Goal: Task Accomplishment & Management: Use online tool/utility

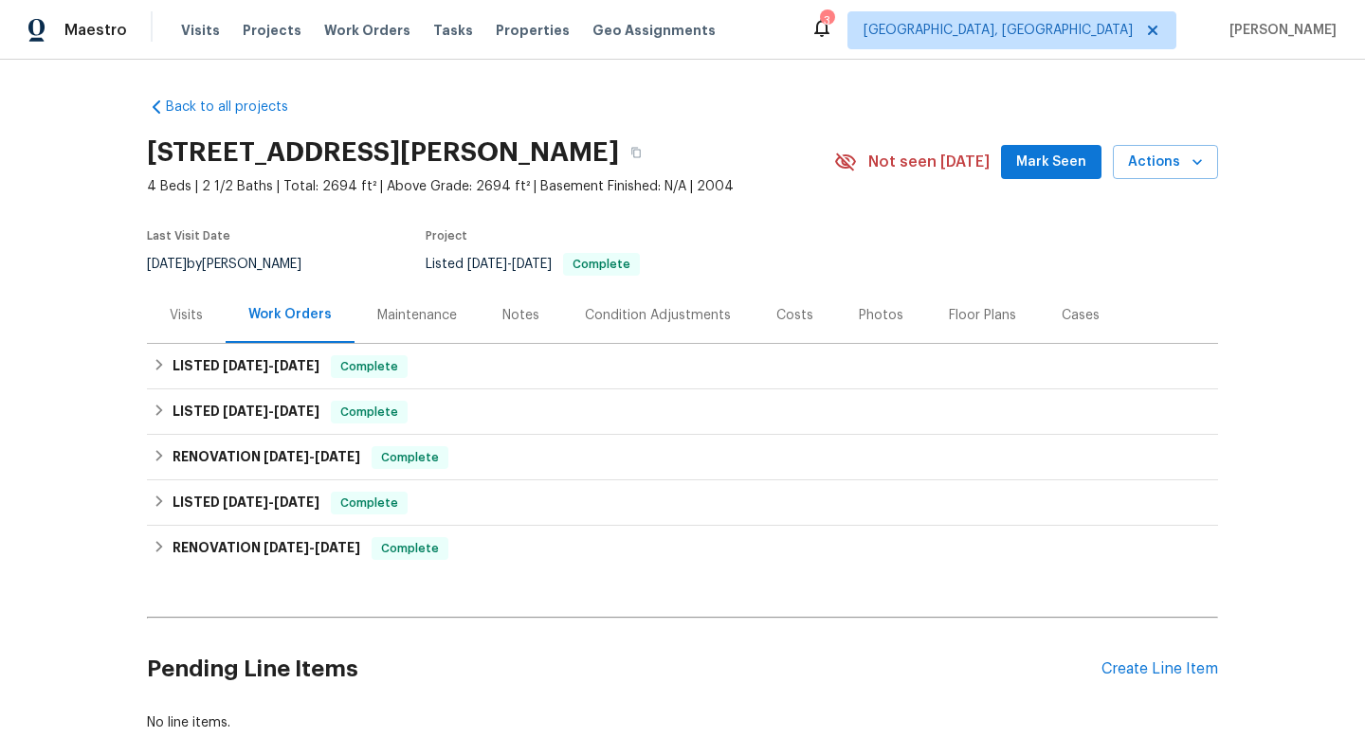
click at [190, 321] on div "Visits" at bounding box center [186, 315] width 33 height 19
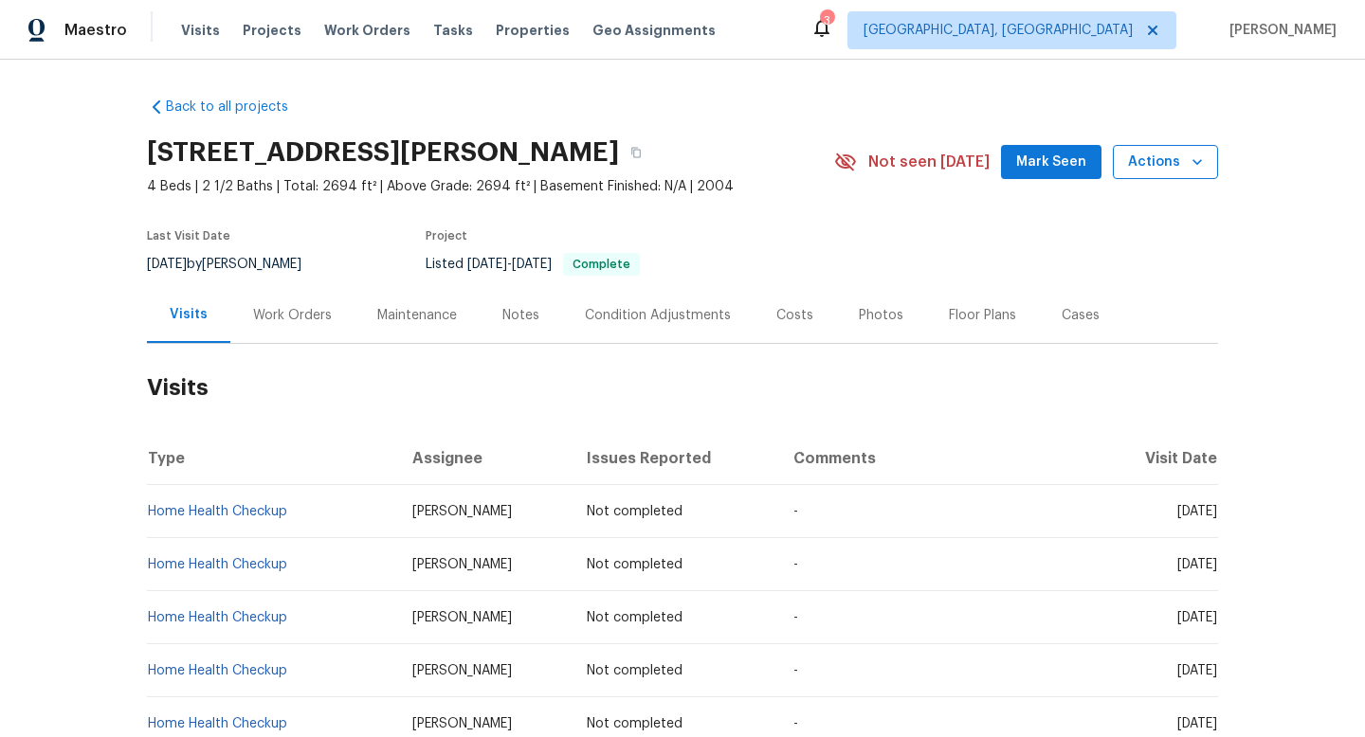
click at [1164, 150] on button "Actions" at bounding box center [1164, 162] width 105 height 35
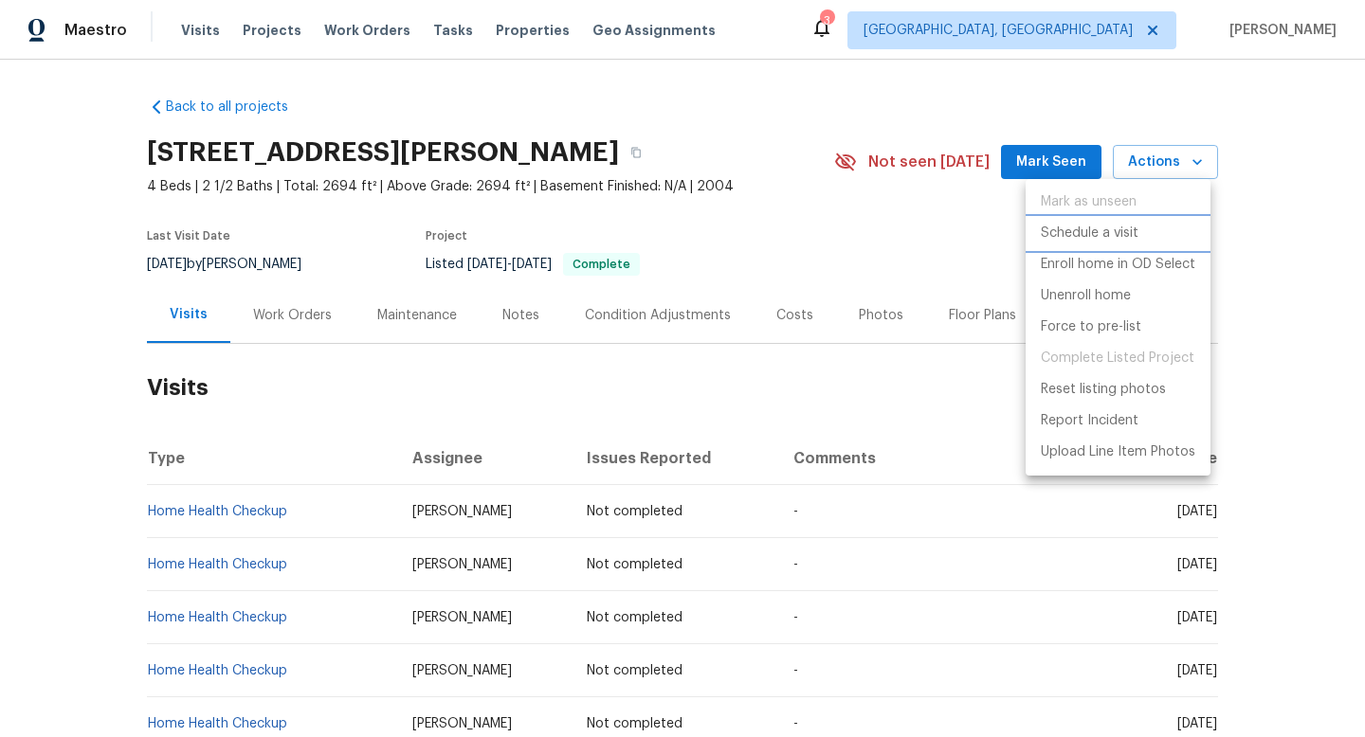
click at [1107, 227] on p "Schedule a visit" at bounding box center [1089, 234] width 98 height 20
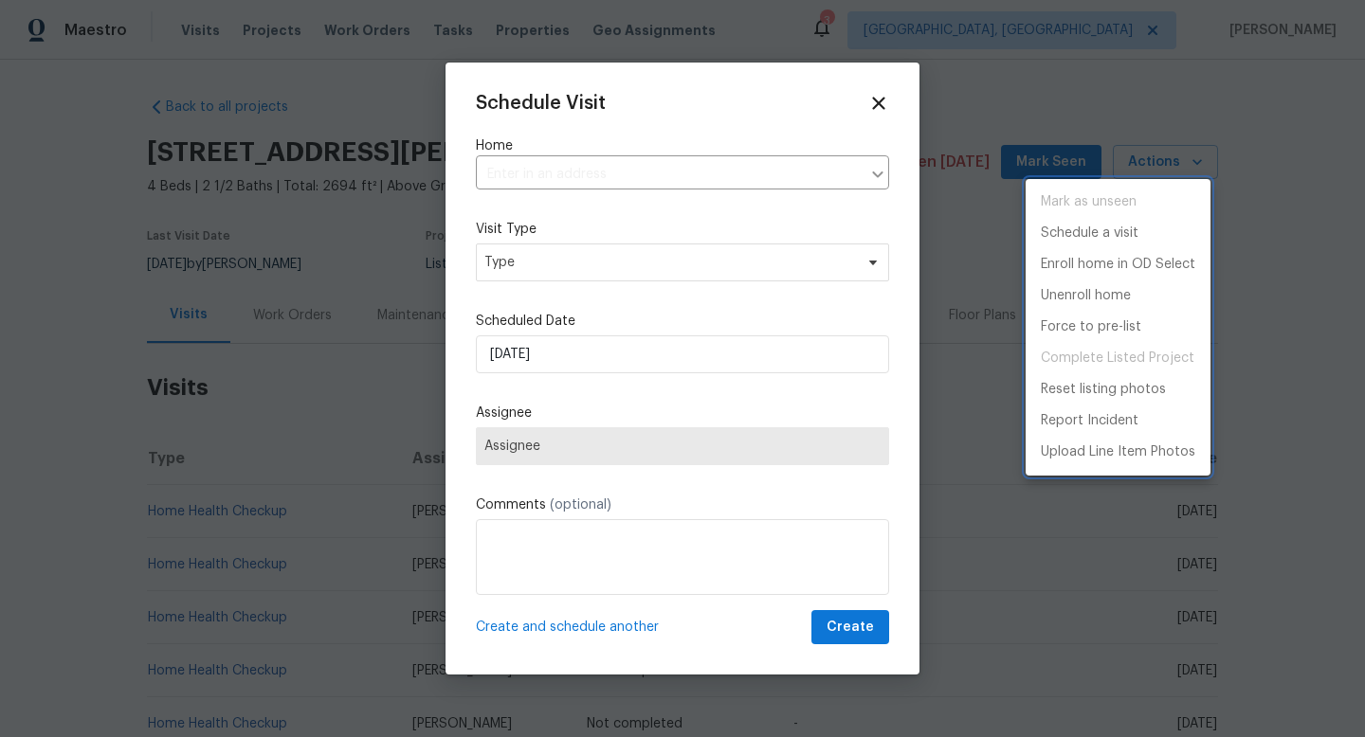
type input "[STREET_ADDRESS][PERSON_NAME]"
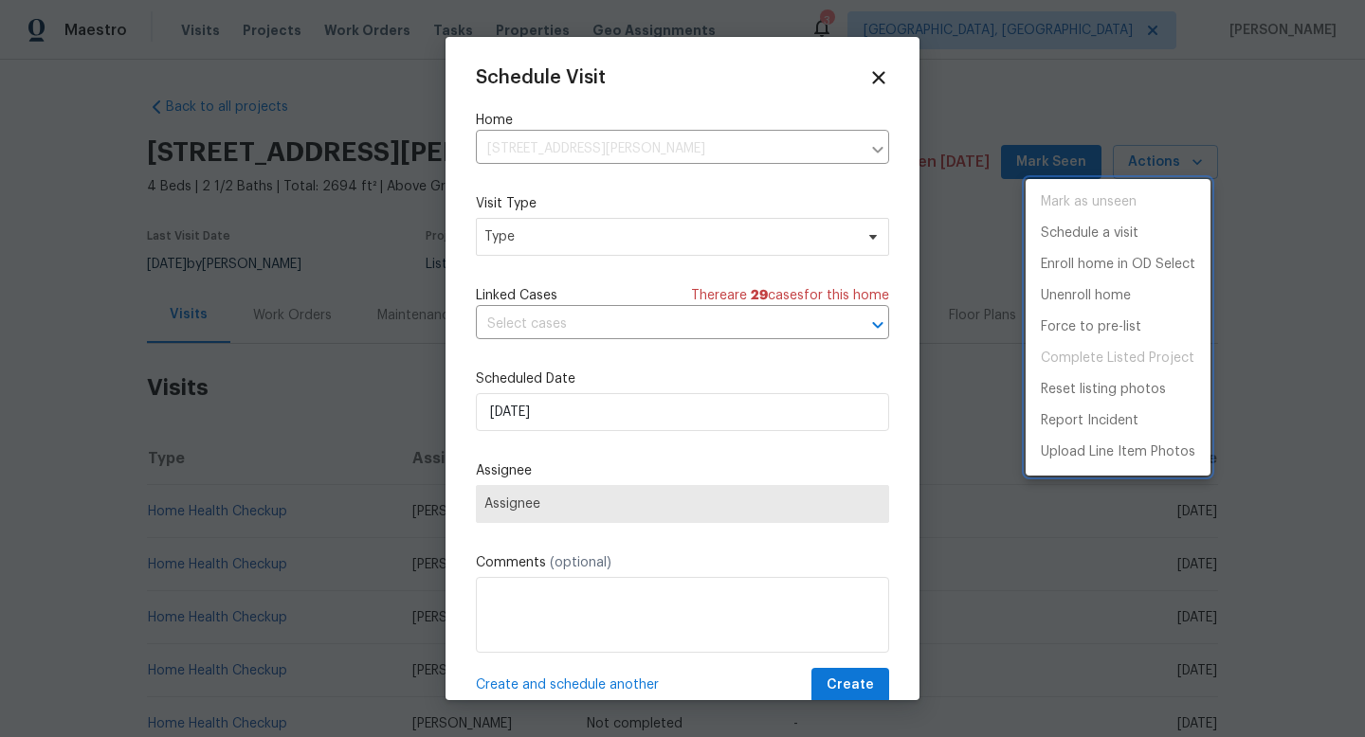
click at [744, 241] on div at bounding box center [682, 368] width 1365 height 737
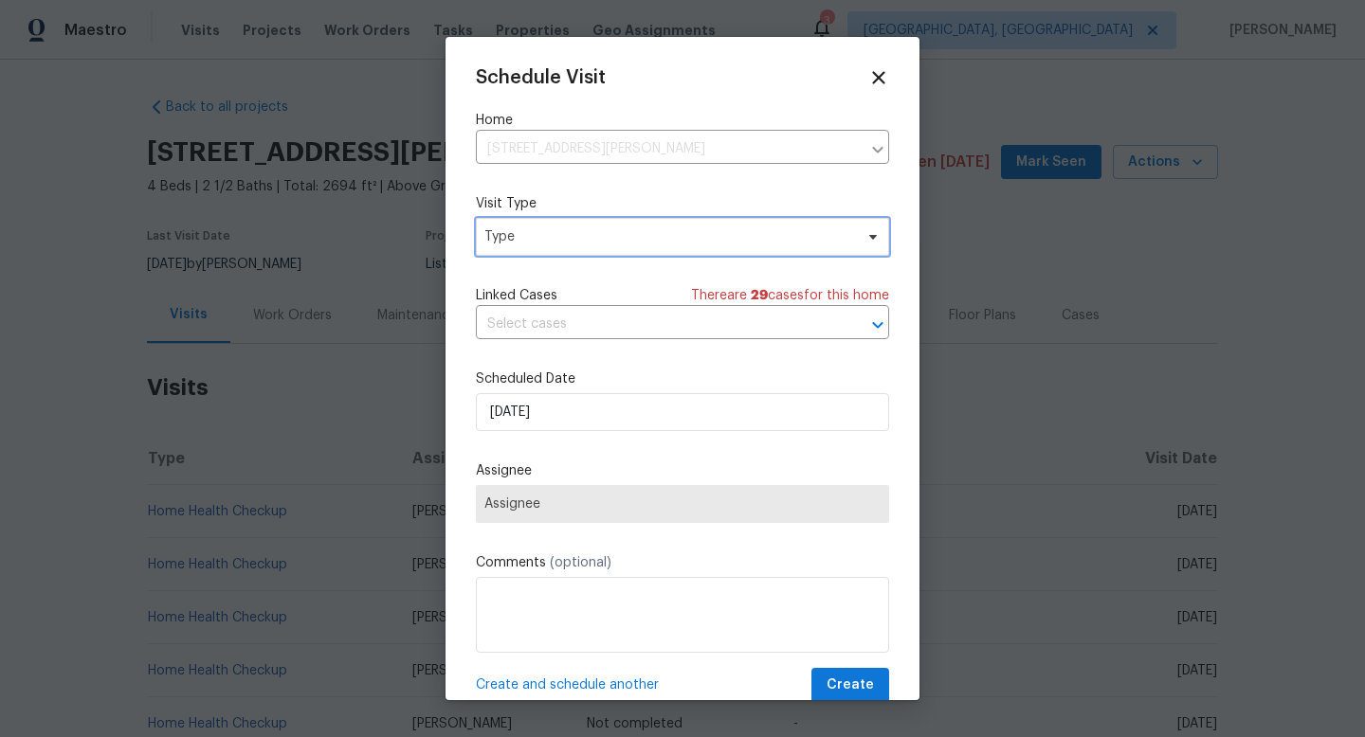
click at [728, 254] on span "Type" at bounding box center [682, 237] width 413 height 38
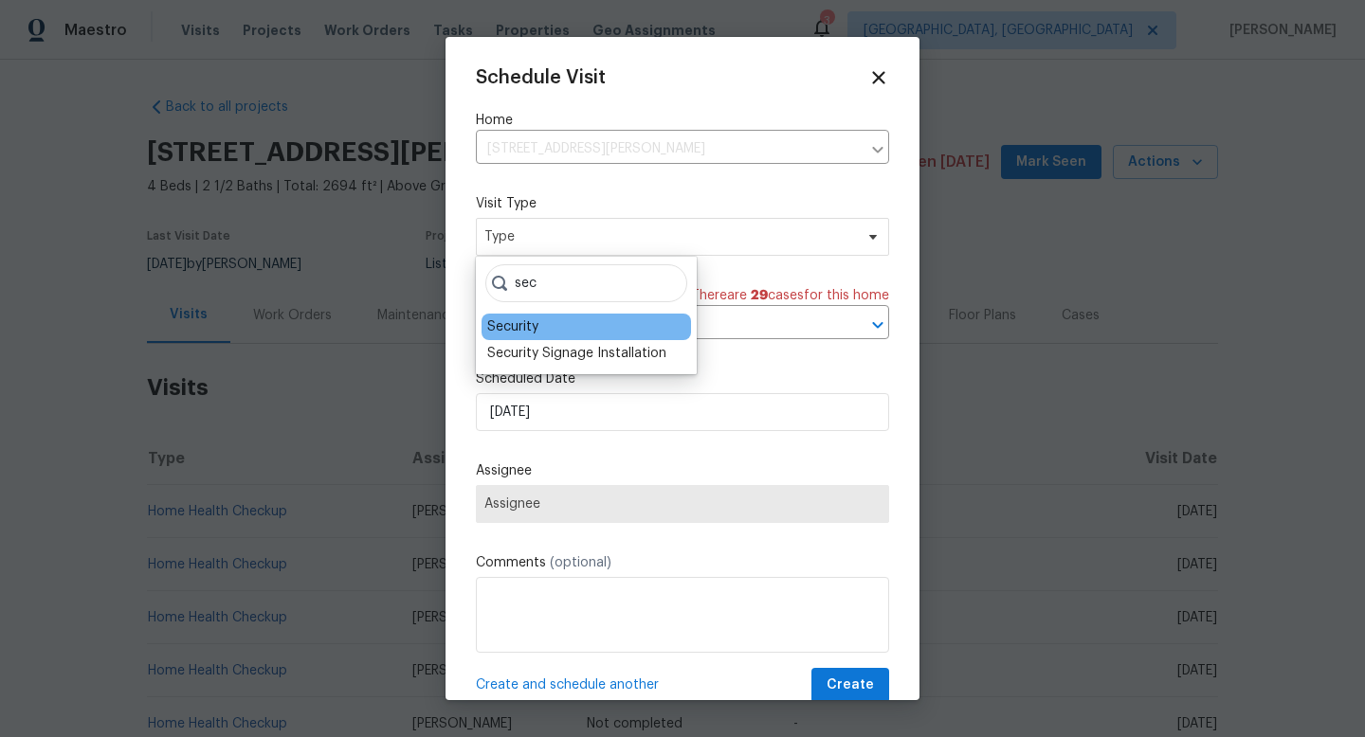
type input "sec"
click at [530, 321] on div "Security" at bounding box center [512, 326] width 51 height 19
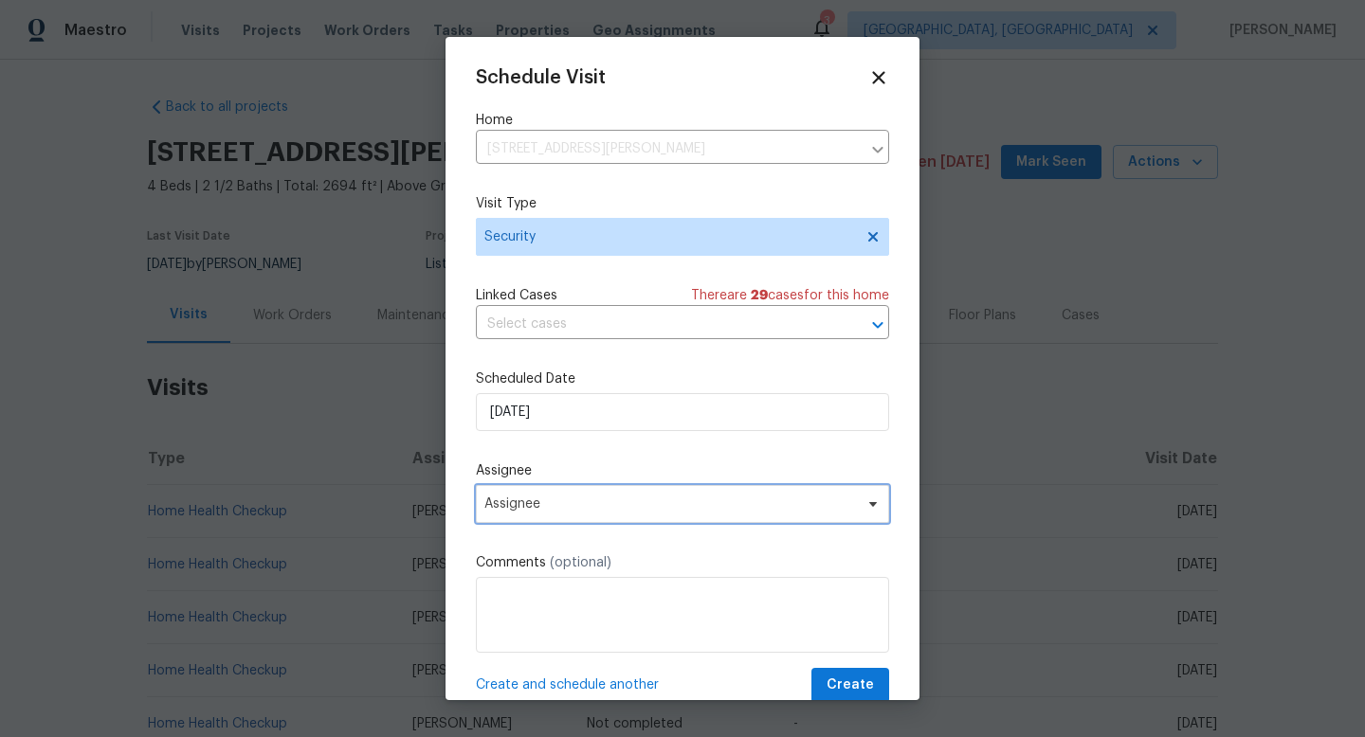
click at [603, 506] on span "Assignee" at bounding box center [669, 504] width 371 height 15
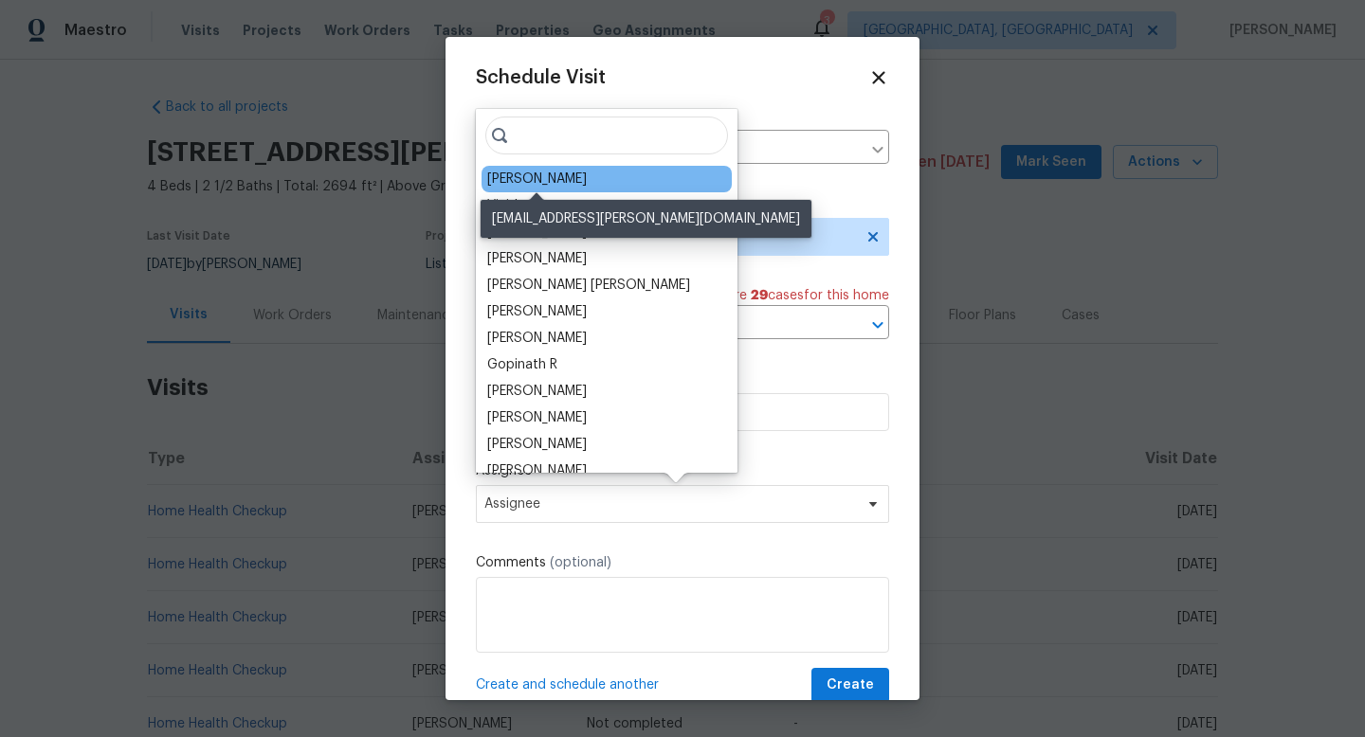
click at [551, 183] on div "[PERSON_NAME]" at bounding box center [536, 179] width 99 height 19
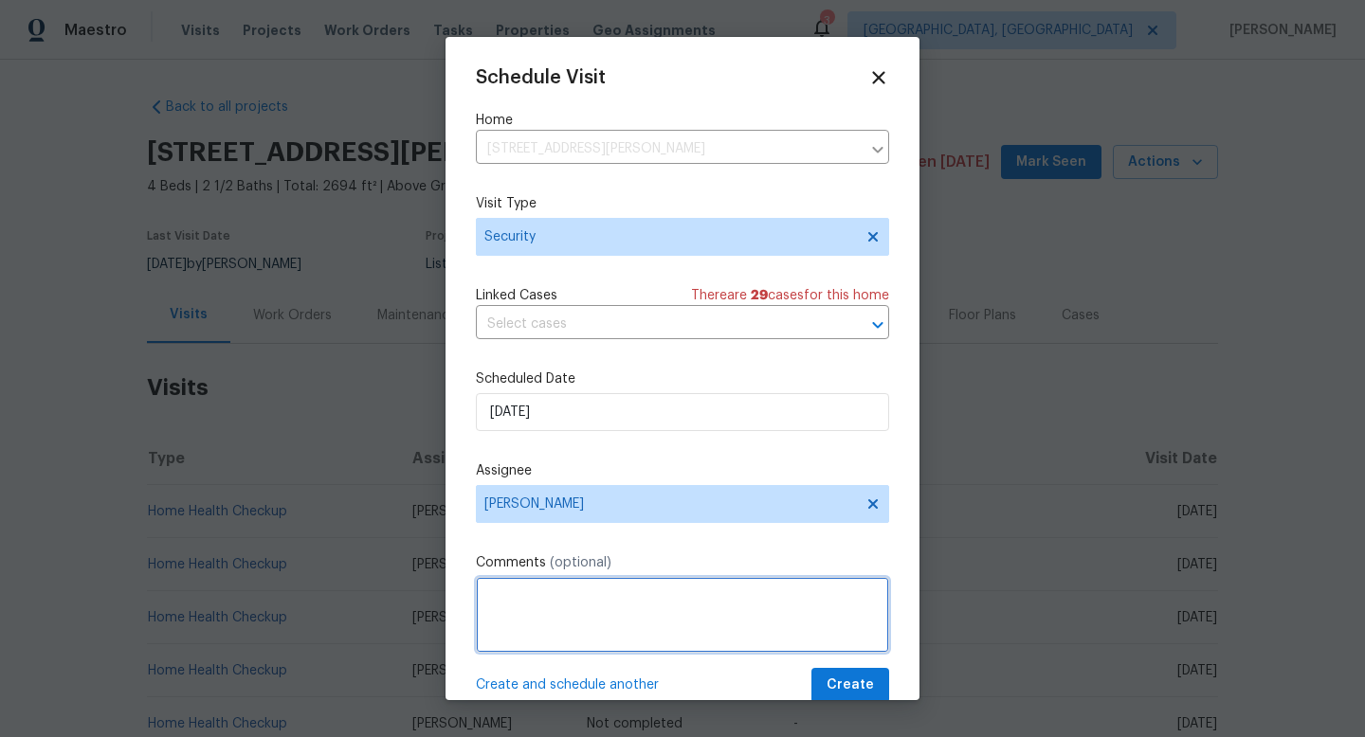
click at [578, 587] on textarea at bounding box center [682, 615] width 413 height 76
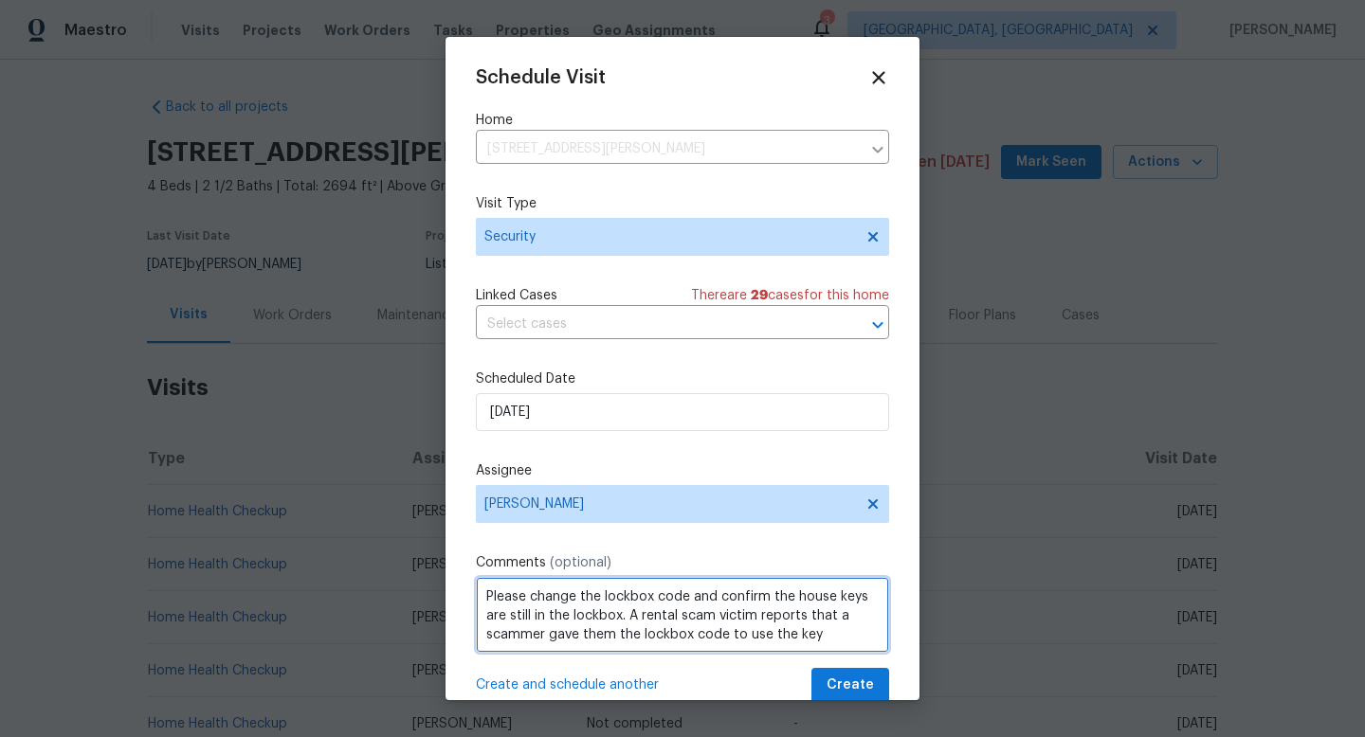
scroll to position [9, 0]
type textarea "Please change the lockbox code and confirm the house keys are still in the lock…"
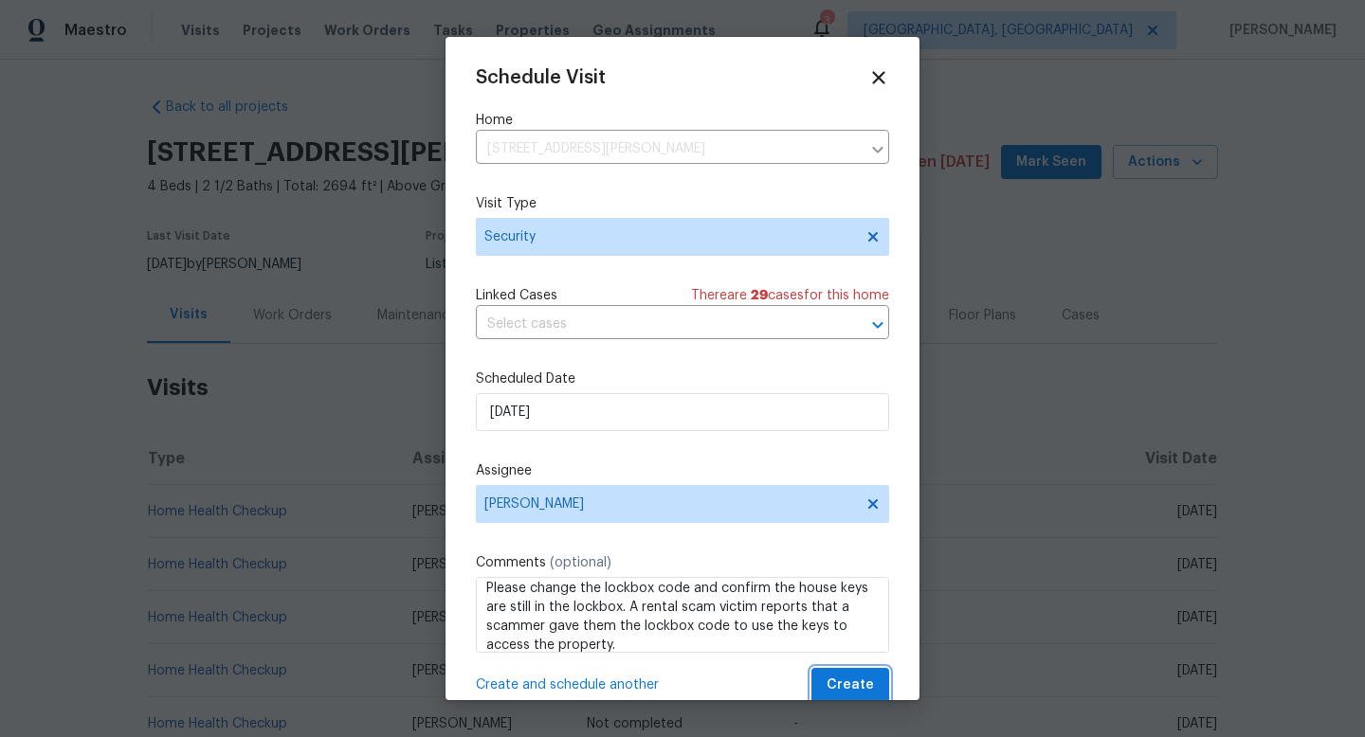
click at [826, 688] on span "Create" at bounding box center [849, 686] width 47 height 24
